Goal: Information Seeking & Learning: Learn about a topic

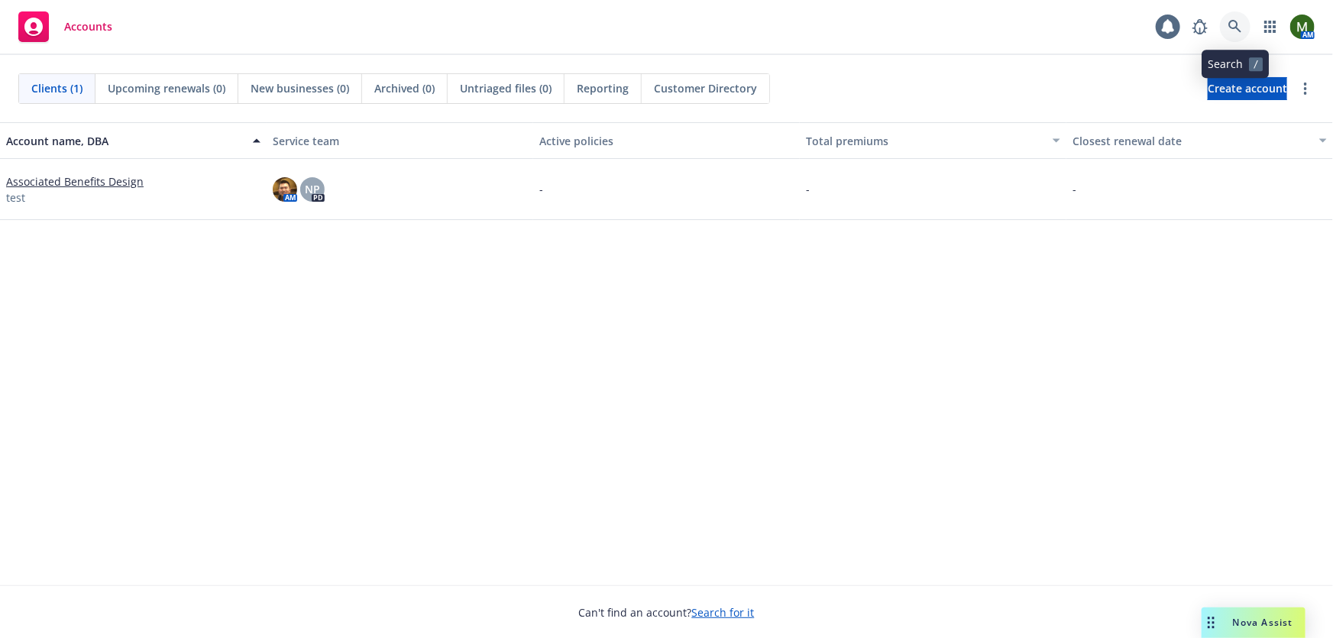
click at [1233, 30] on icon at bounding box center [1235, 27] width 14 height 14
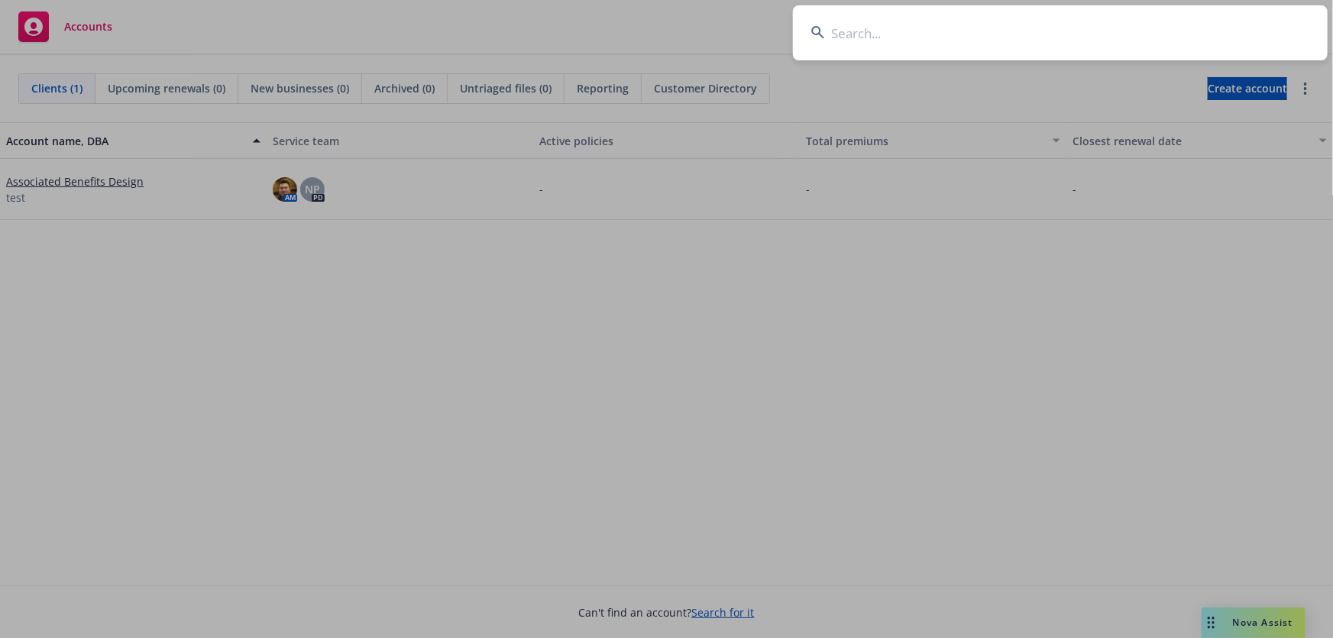
type input "n"
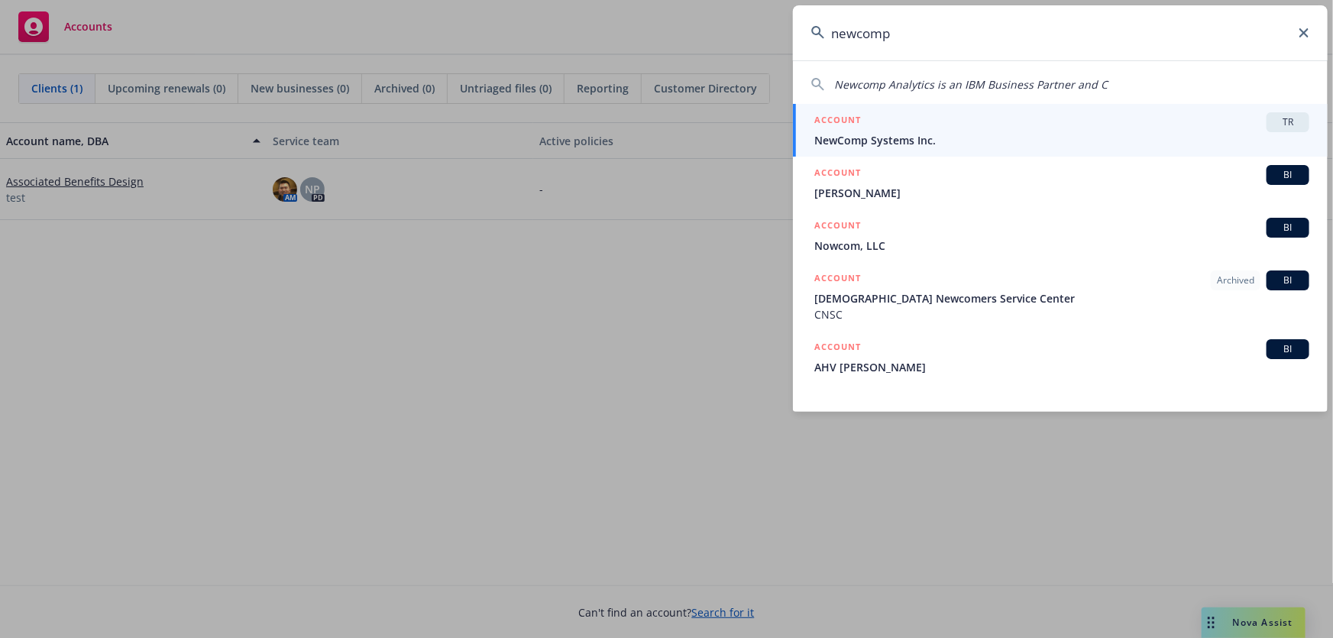
type input "newcomp"
click at [1022, 132] on span "NewComp Systems Inc." at bounding box center [1061, 140] width 495 height 16
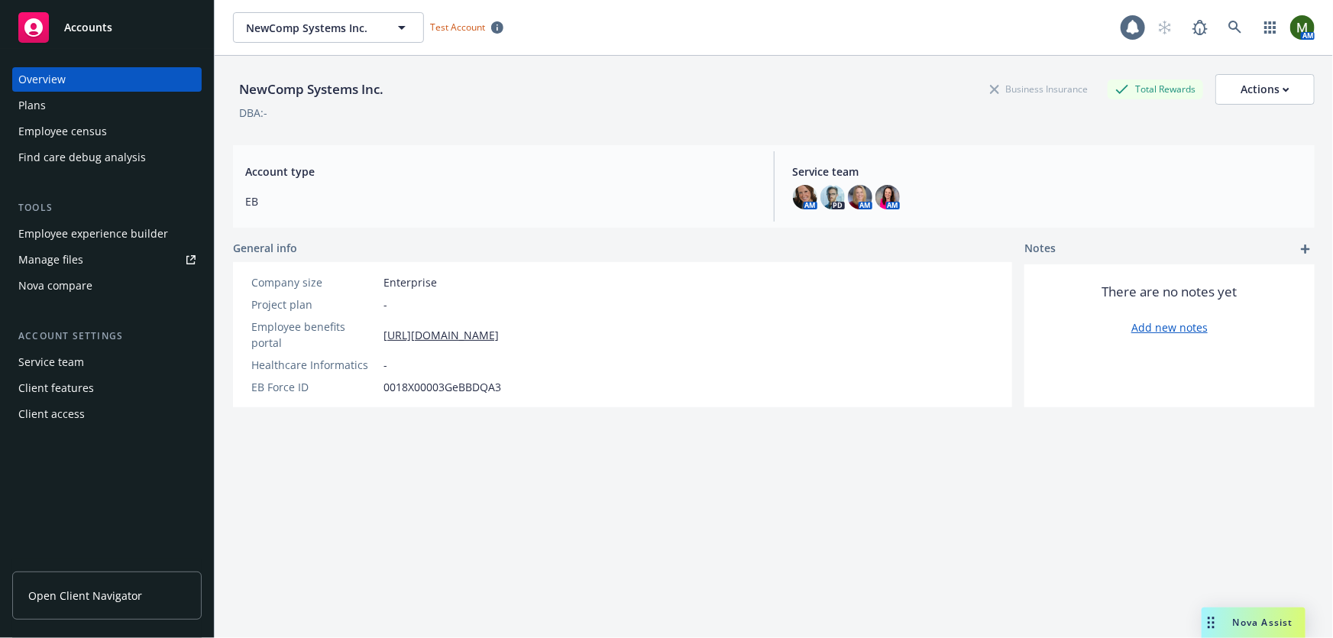
click at [117, 105] on div "Plans" at bounding box center [106, 105] width 177 height 24
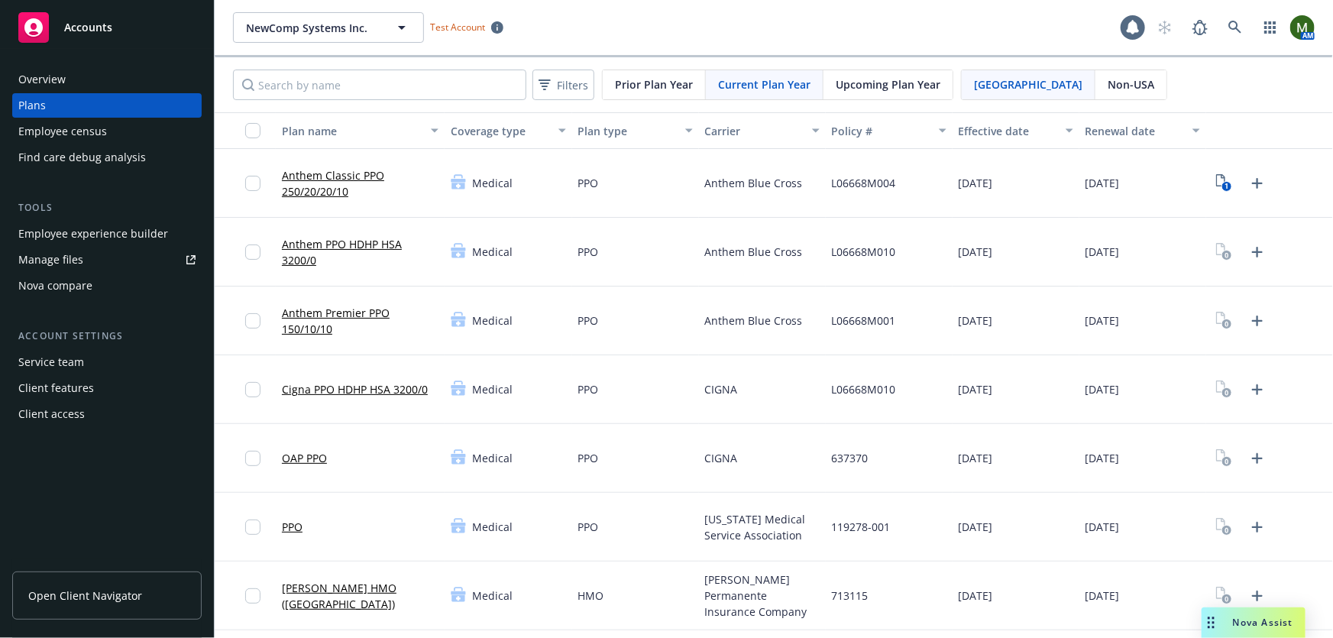
click at [894, 73] on div "Upcoming Plan Year" at bounding box center [887, 84] width 129 height 29
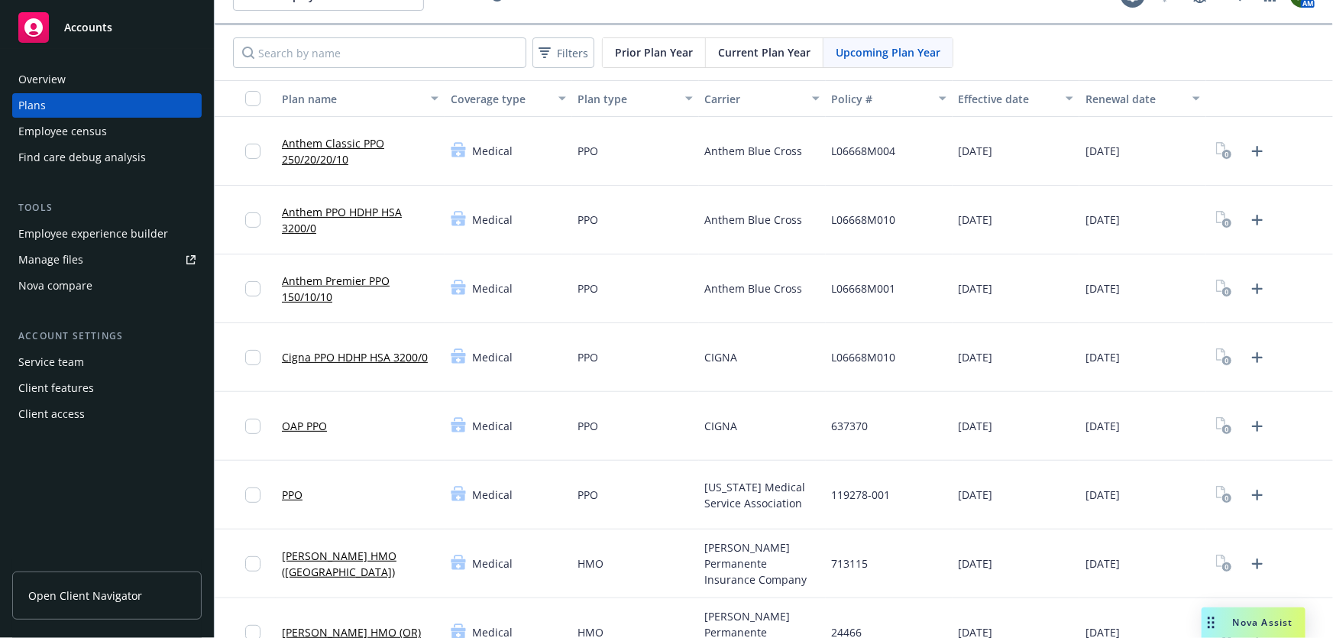
scroll to position [46, 0]
